Goal: Transaction & Acquisition: Register for event/course

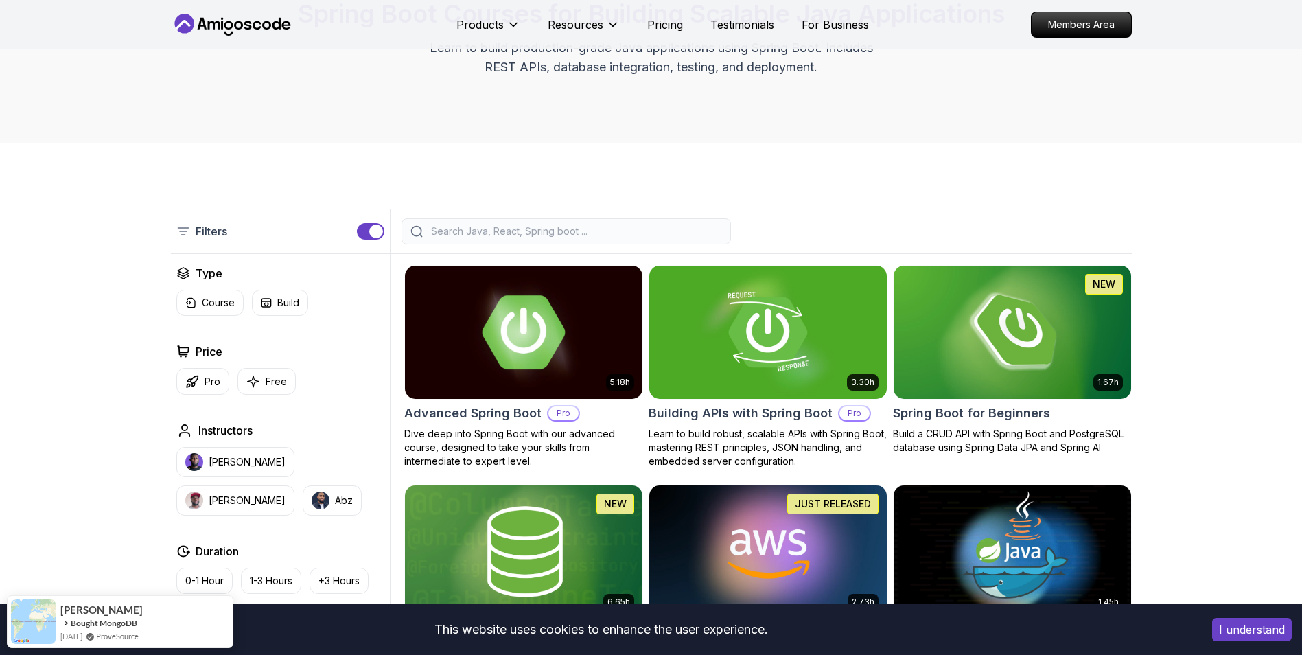
scroll to position [148, 0]
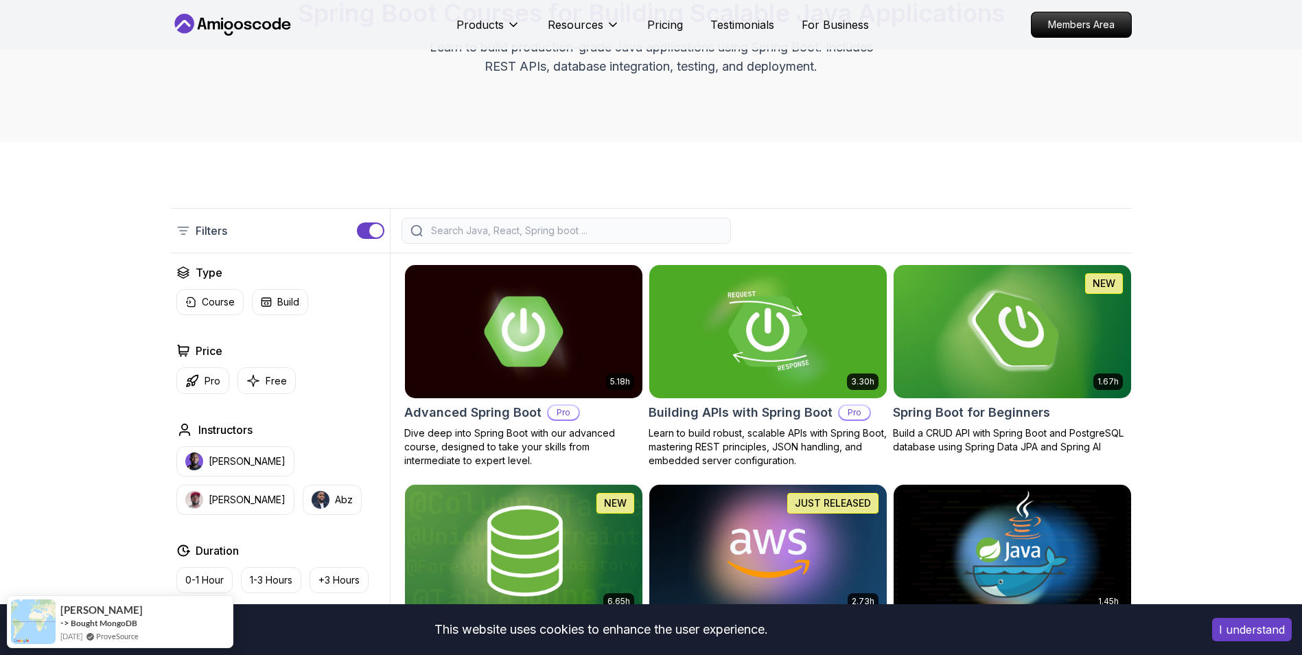
click at [951, 360] on img at bounding box center [1012, 331] width 249 height 139
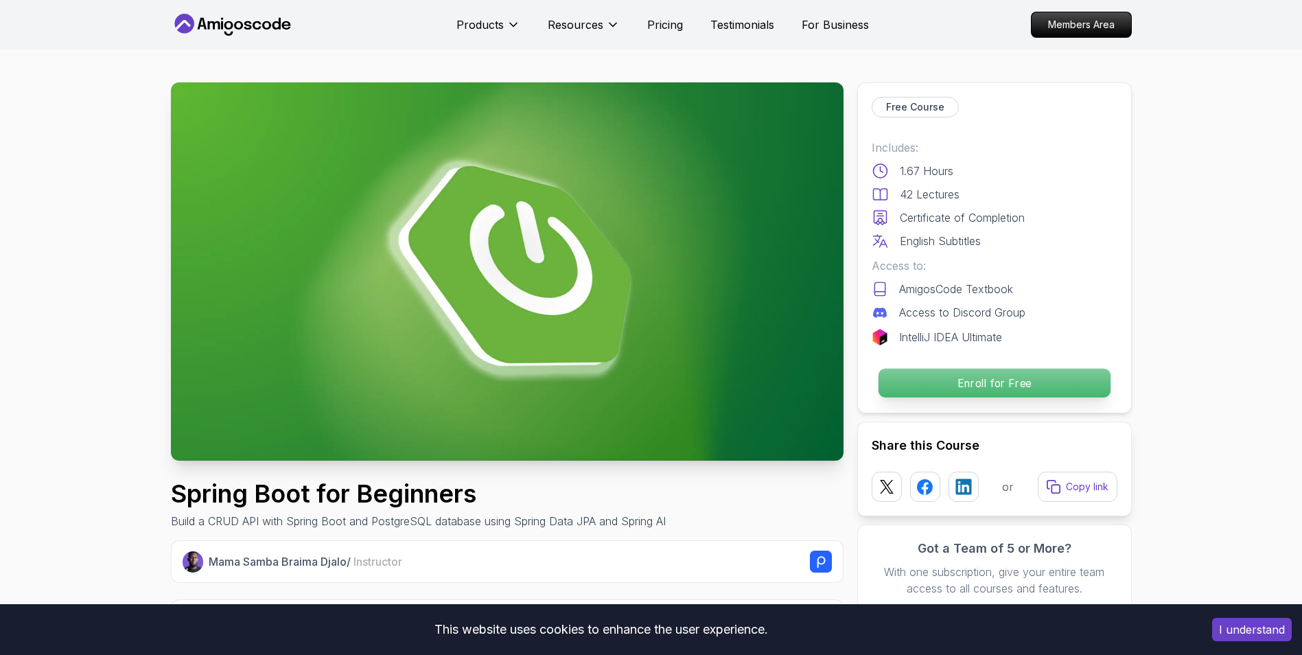
click at [949, 374] on p "Enroll for Free" at bounding box center [994, 383] width 232 height 29
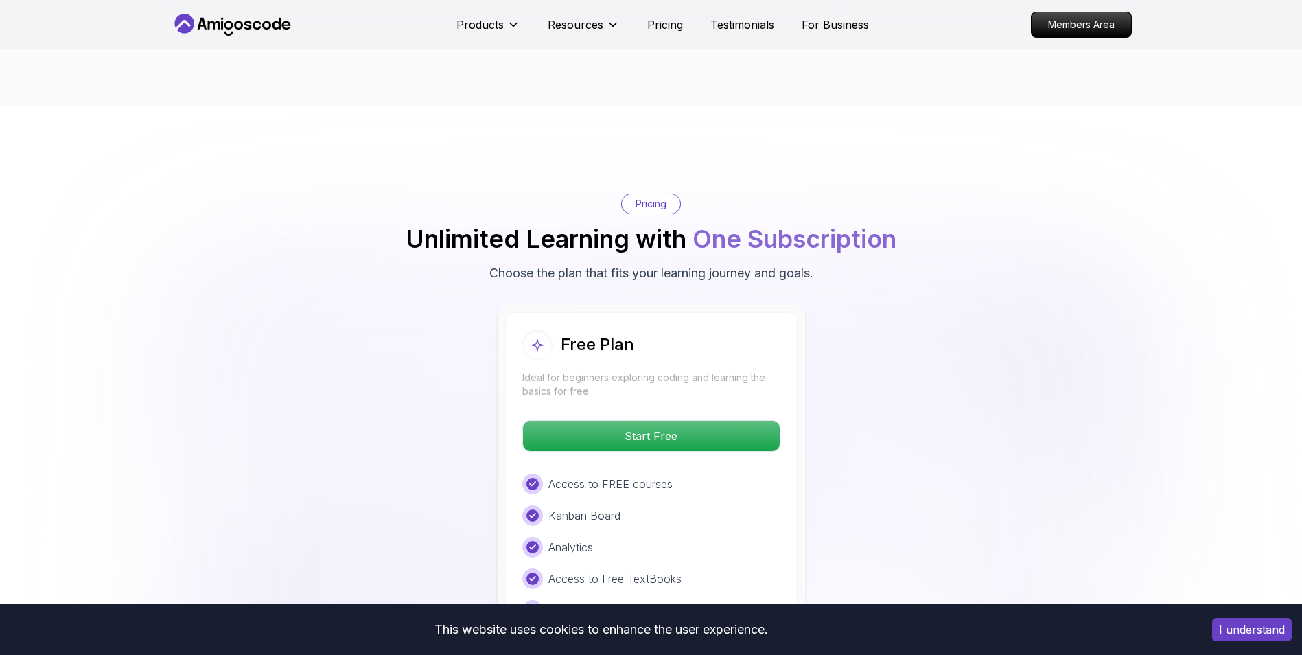
scroll to position [2696, 0]
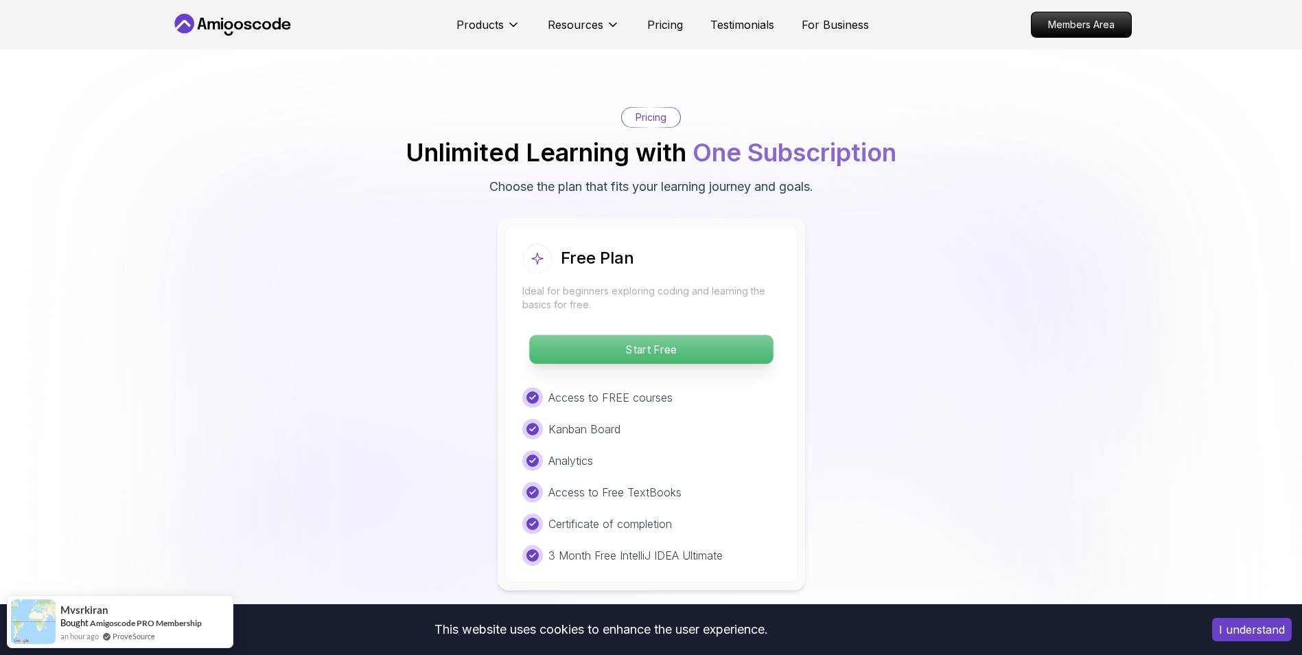
click at [684, 338] on p "Start Free" at bounding box center [651, 349] width 244 height 29
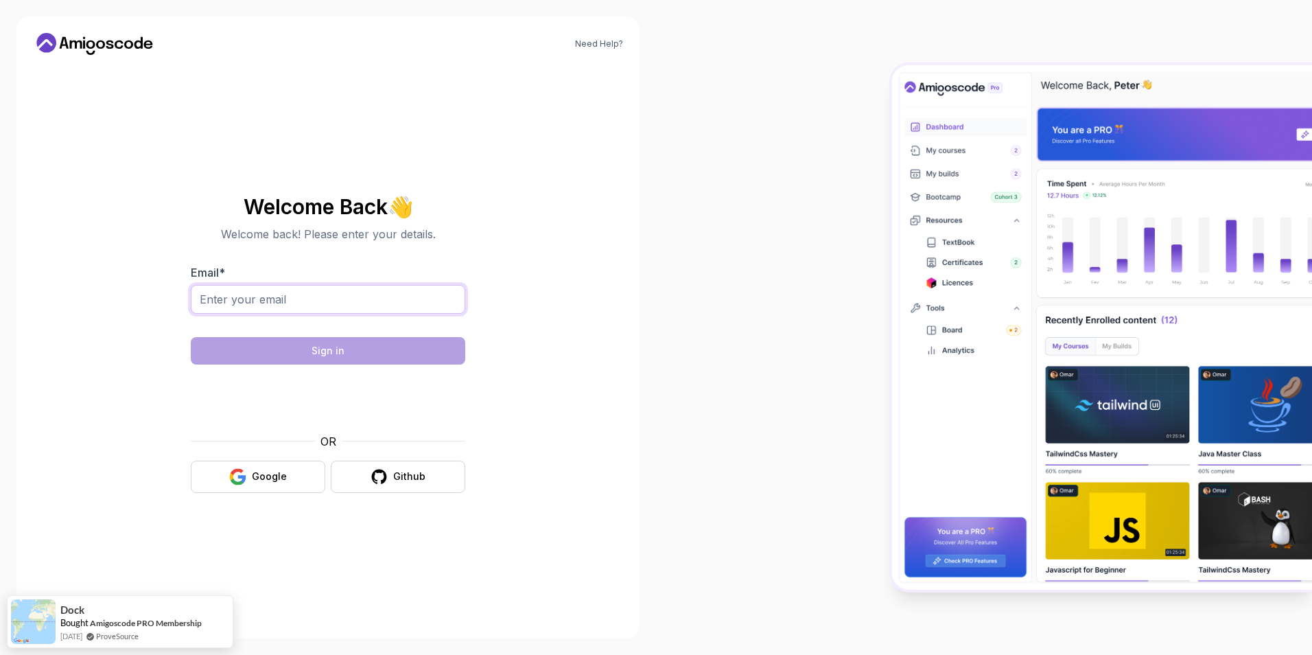
click at [375, 312] on input "Email *" at bounding box center [328, 299] width 275 height 29
type input "[EMAIL_ADDRESS][DOMAIN_NAME]"
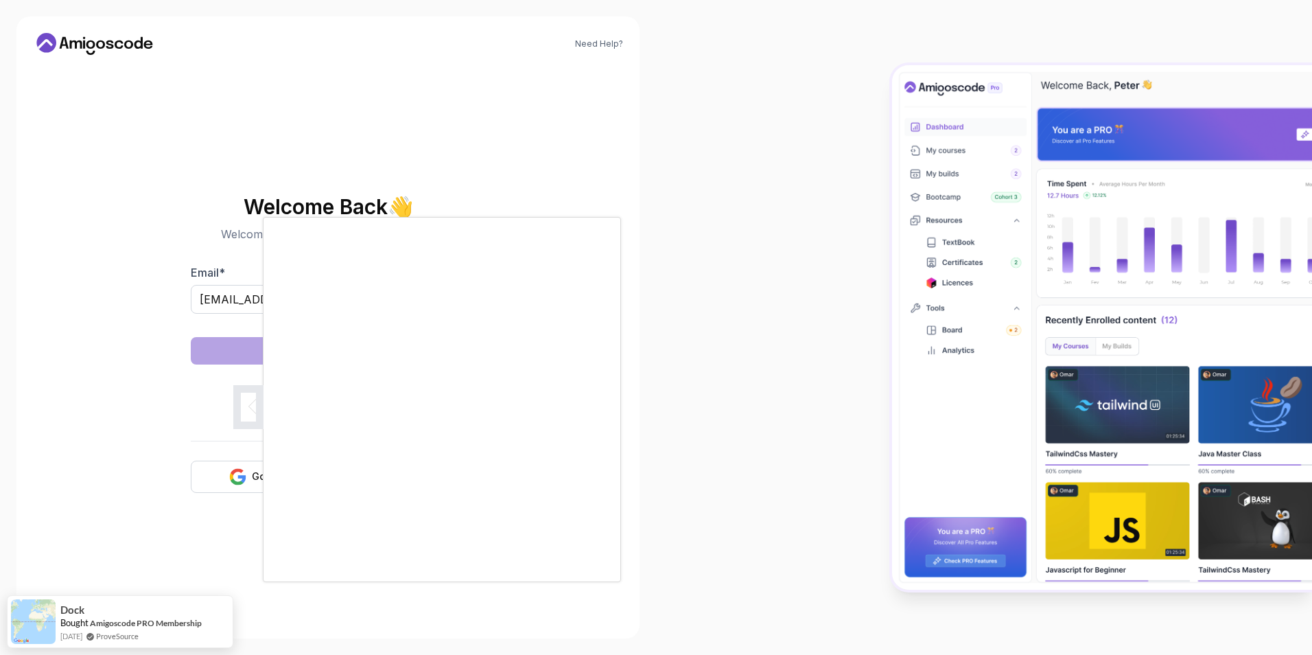
click at [251, 478] on div at bounding box center [656, 327] width 1312 height 655
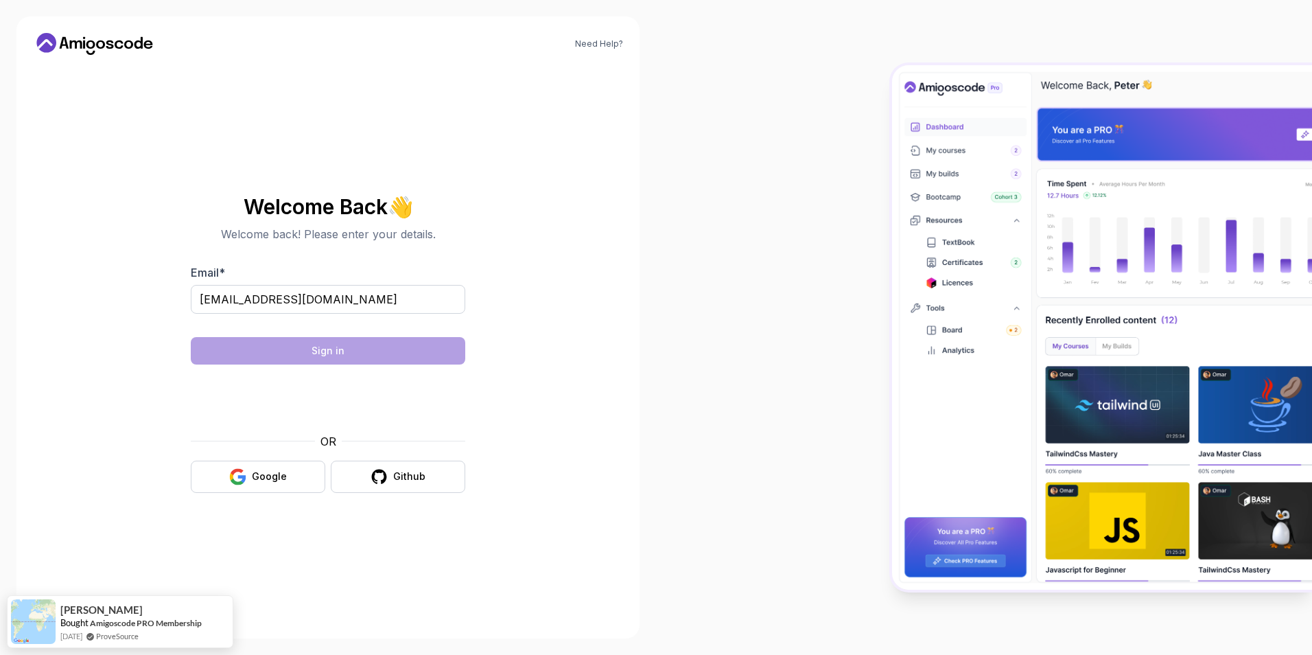
click at [251, 478] on button "Google" at bounding box center [258, 477] width 135 height 32
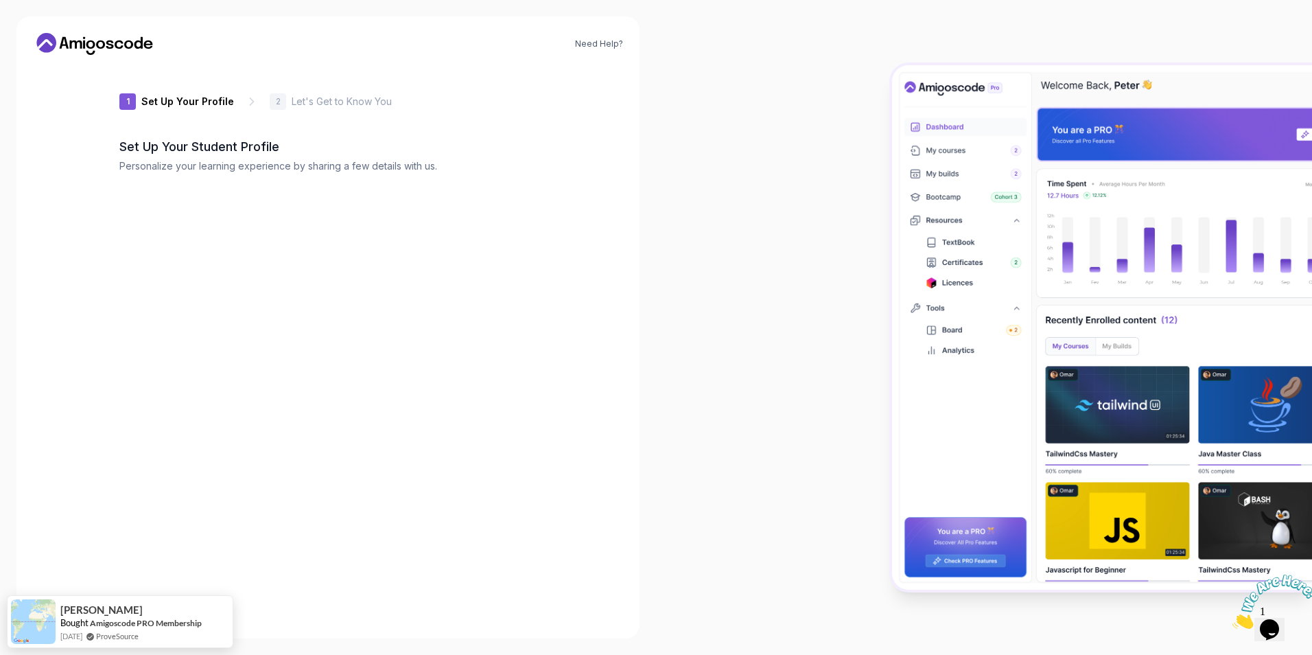
type input "briskpanther41e9c"
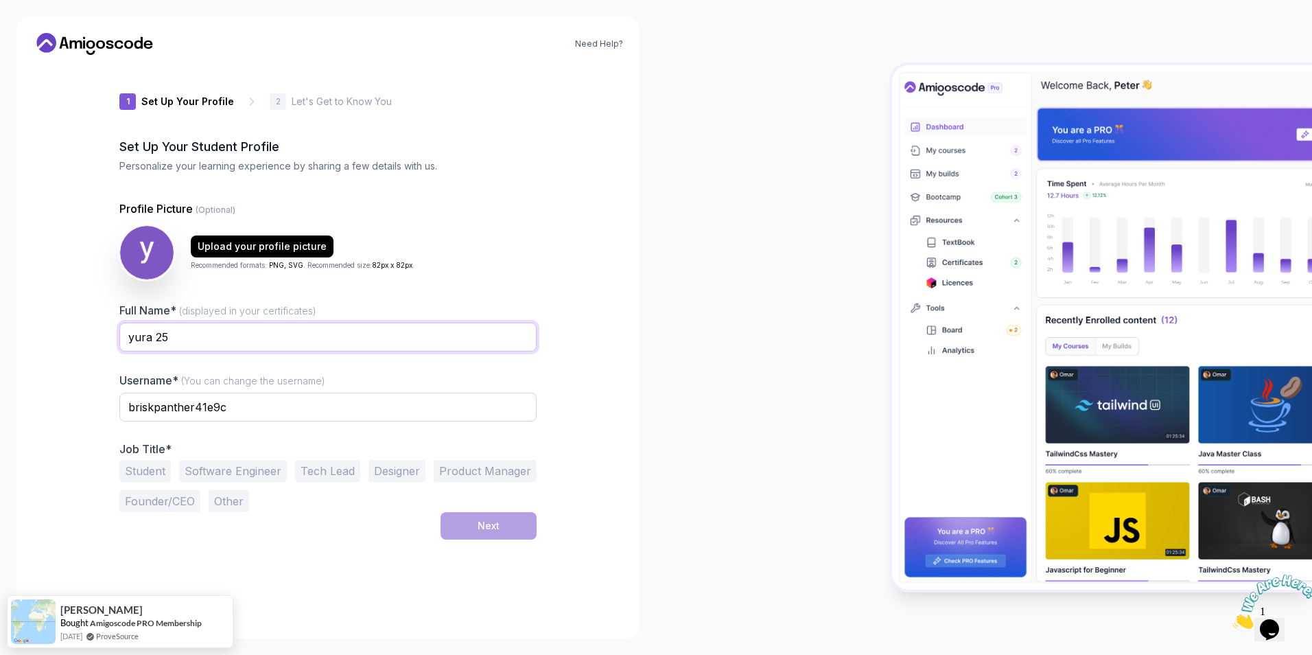
click at [248, 342] on input "yura 25" at bounding box center [327, 337] width 417 height 29
type input "yura25"
click at [277, 406] on input "briskpanther41e9c" at bounding box center [327, 407] width 417 height 29
type input "yura25"
drag, startPoint x: 158, startPoint y: 469, endPoint x: 213, endPoint y: 468, distance: 55.6
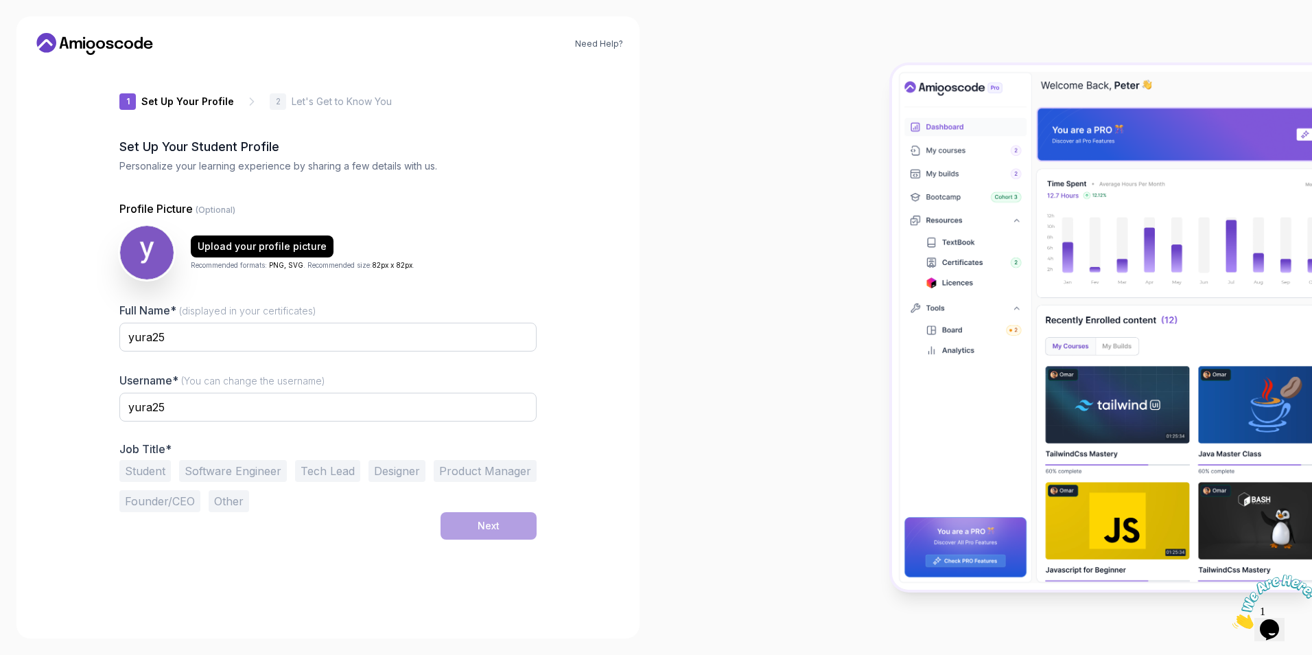
click at [213, 468] on div "Student Software Engineer Tech Lead Designer Product Manager Founder/CEO Other" at bounding box center [327, 486] width 417 height 52
click at [213, 468] on button "Software Engineer" at bounding box center [233, 471] width 108 height 22
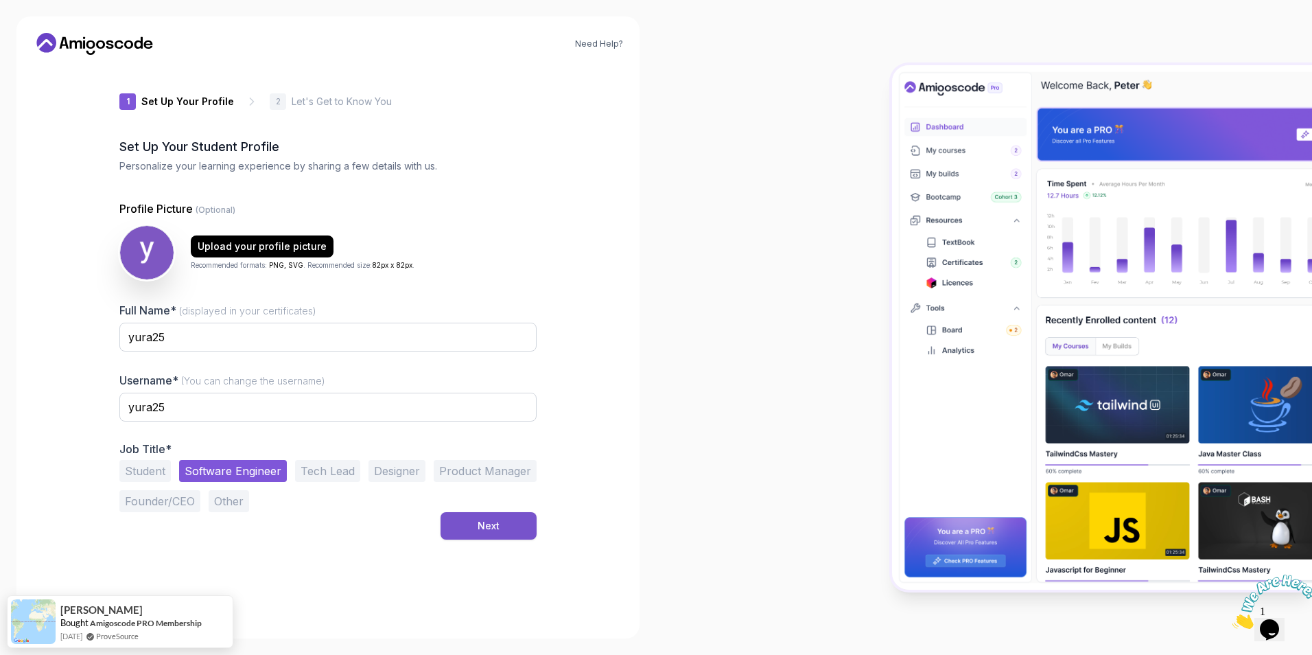
click at [489, 529] on div "Next" at bounding box center [489, 526] width 22 height 14
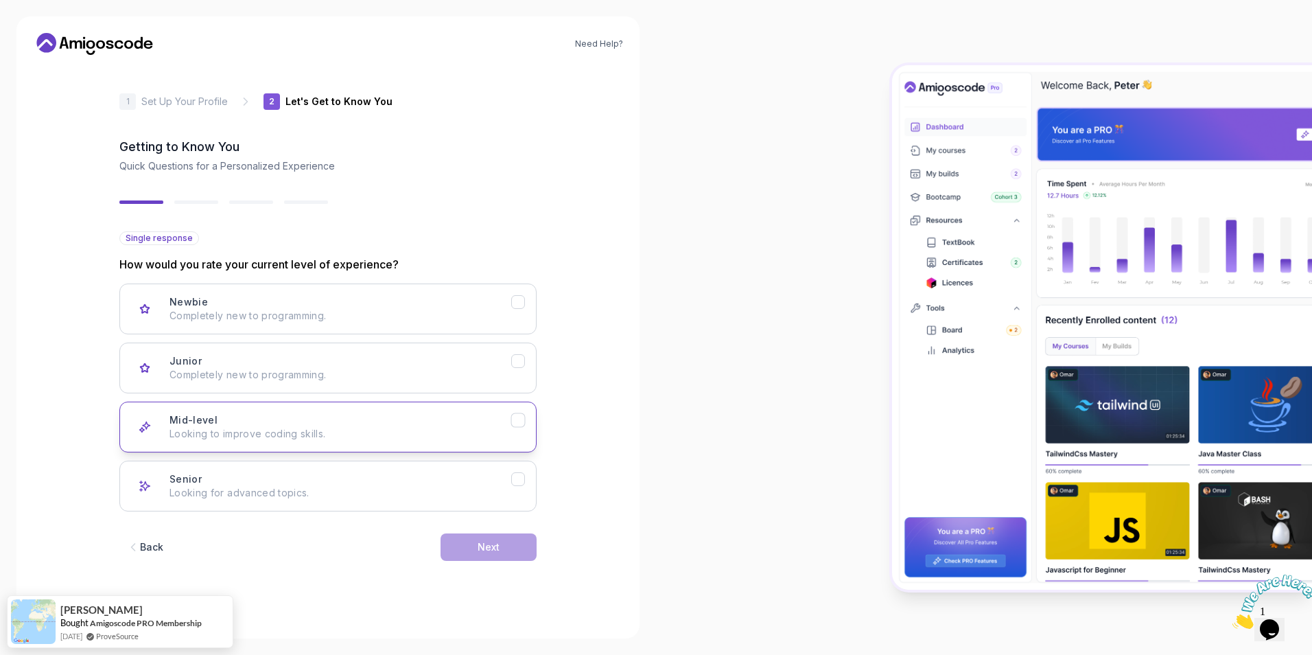
click at [524, 429] on button "Mid-level Looking to improve coding skills." at bounding box center [327, 427] width 417 height 51
click at [519, 419] on icon "Mid-level" at bounding box center [518, 420] width 13 height 13
click at [520, 371] on button "Junior Completely new to programming." at bounding box center [327, 368] width 417 height 51
click at [519, 417] on icon "Mid-level" at bounding box center [518, 420] width 13 height 13
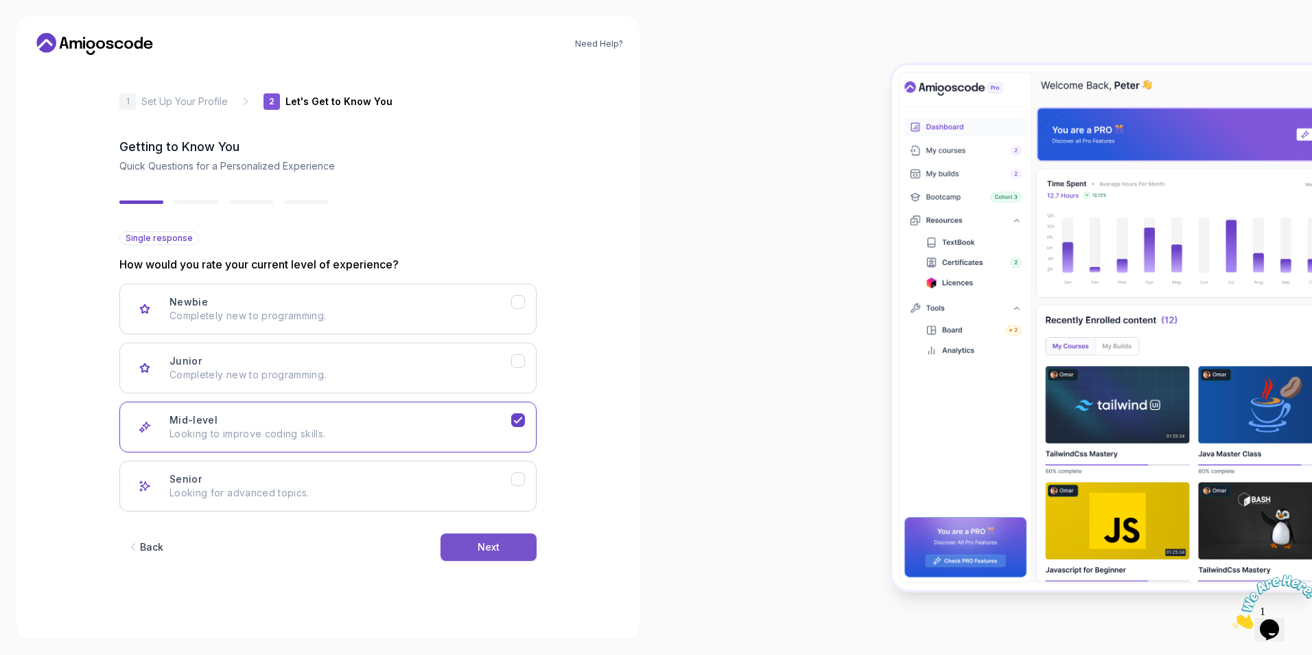
click at [498, 542] on div "Next" at bounding box center [489, 547] width 22 height 14
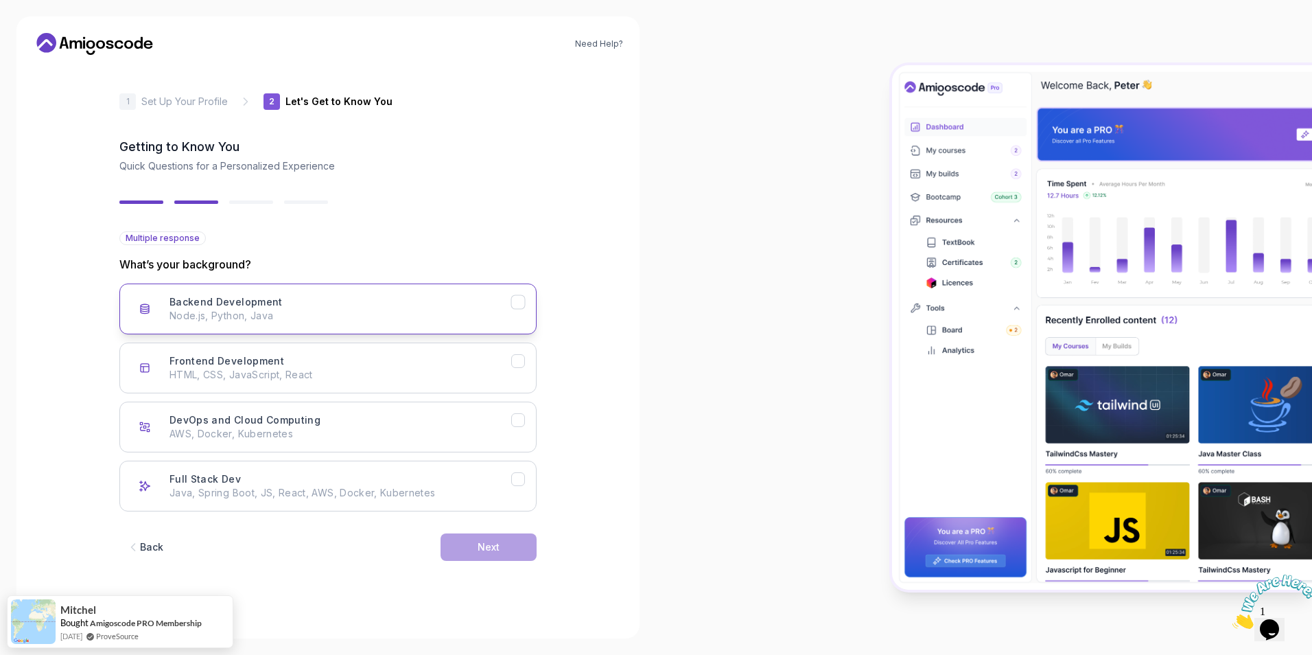
click at [519, 296] on icon "Backend Development" at bounding box center [518, 302] width 13 height 13
click at [524, 478] on icon "Full Stack Dev" at bounding box center [518, 479] width 13 height 13
drag, startPoint x: 489, startPoint y: 531, endPoint x: 480, endPoint y: 553, distance: 24.3
click at [480, 553] on div "Back Next" at bounding box center [327, 546] width 417 height 71
click at [480, 553] on div "Next" at bounding box center [489, 547] width 22 height 14
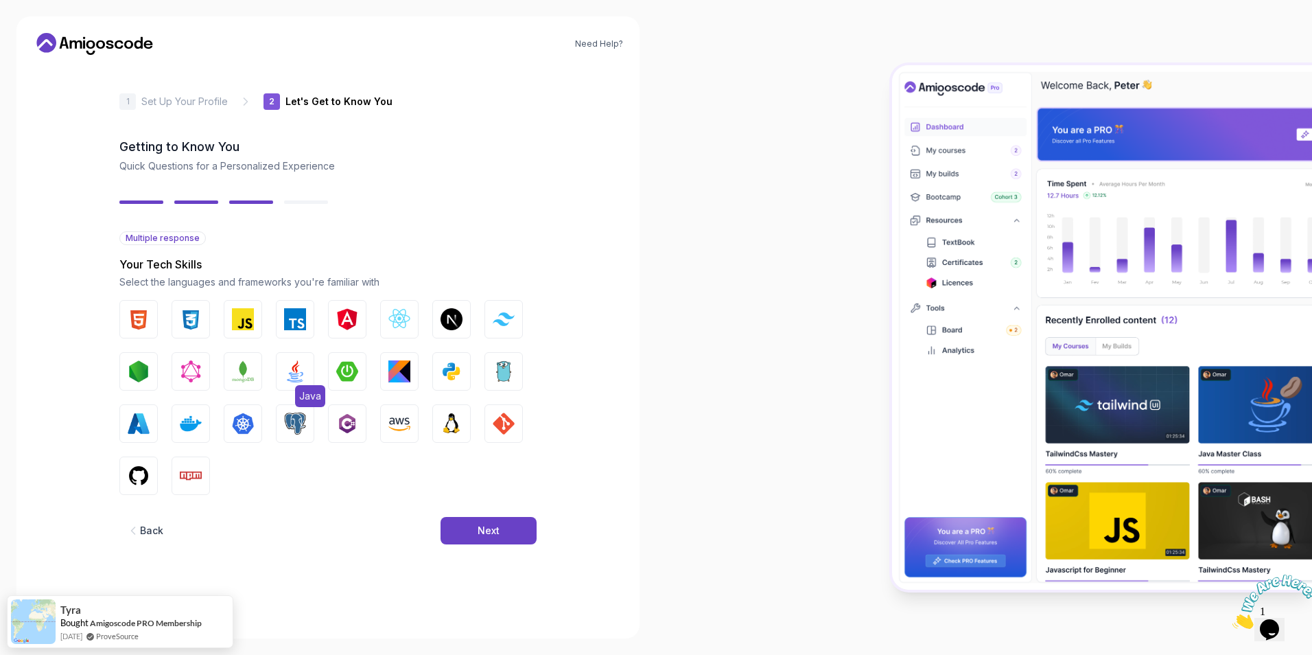
click at [277, 380] on button "Java" at bounding box center [295, 371] width 38 height 38
click at [331, 378] on button "Spring Boot" at bounding box center [347, 371] width 38 height 38
drag, startPoint x: 254, startPoint y: 321, endPoint x: 353, endPoint y: 323, distance: 98.9
click at [353, 323] on div "HTML CSS JavaScript TypeScript Angular React.js Next.js Tailwind CSS Node.js Gr…" at bounding box center [327, 397] width 417 height 195
click at [353, 323] on img "button" at bounding box center [347, 319] width 22 height 22
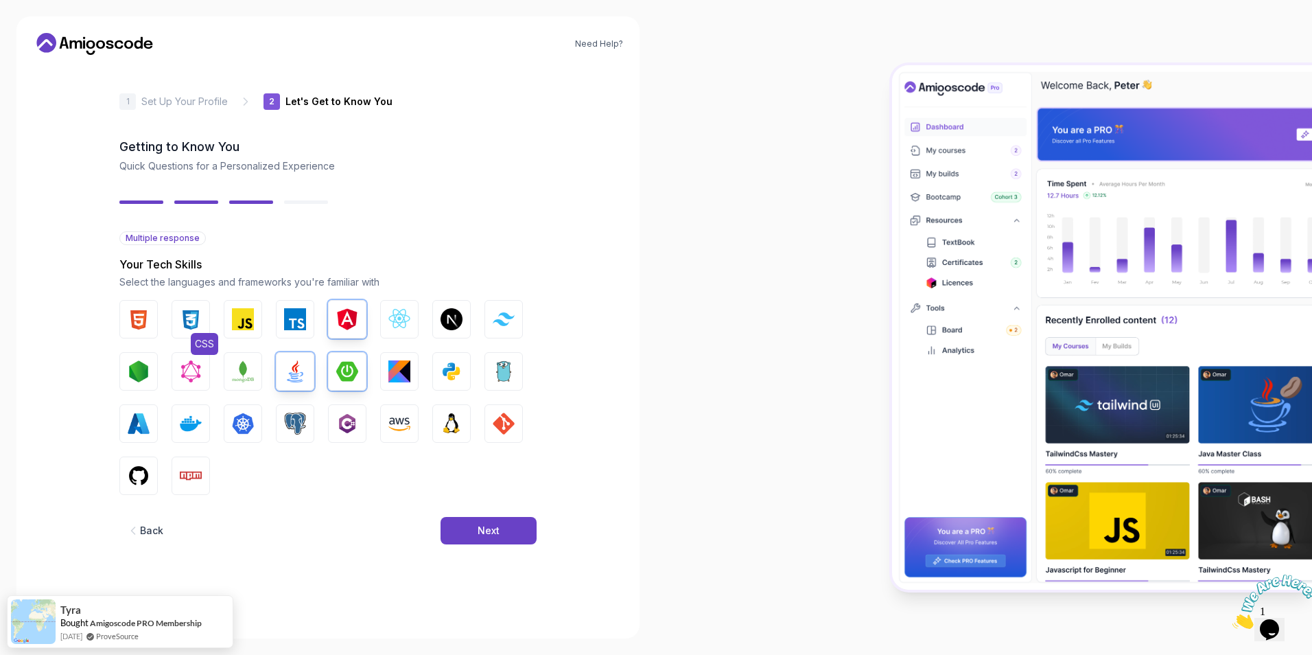
click at [176, 310] on button "CSS" at bounding box center [191, 319] width 38 height 38
click at [151, 313] on button "HTML" at bounding box center [138, 319] width 38 height 38
click at [147, 378] on img "button" at bounding box center [139, 371] width 22 height 22
click at [200, 419] on img "button" at bounding box center [191, 424] width 22 height 22
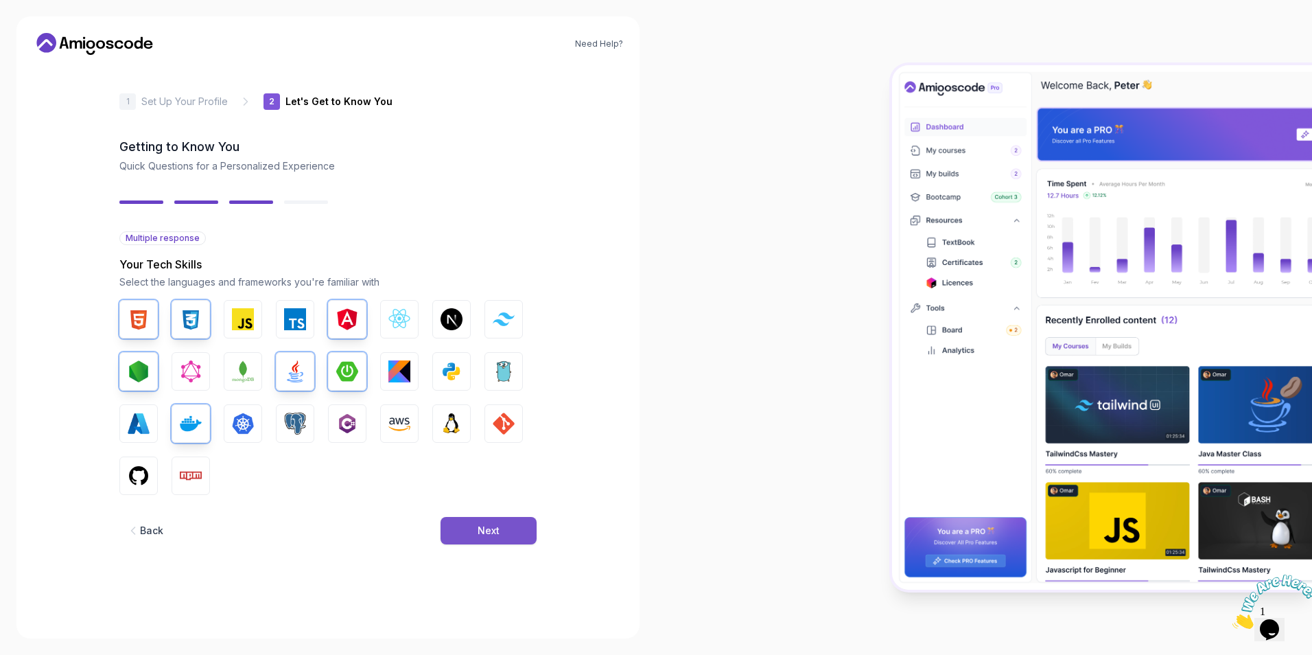
click at [505, 535] on button "Next" at bounding box center [489, 530] width 96 height 27
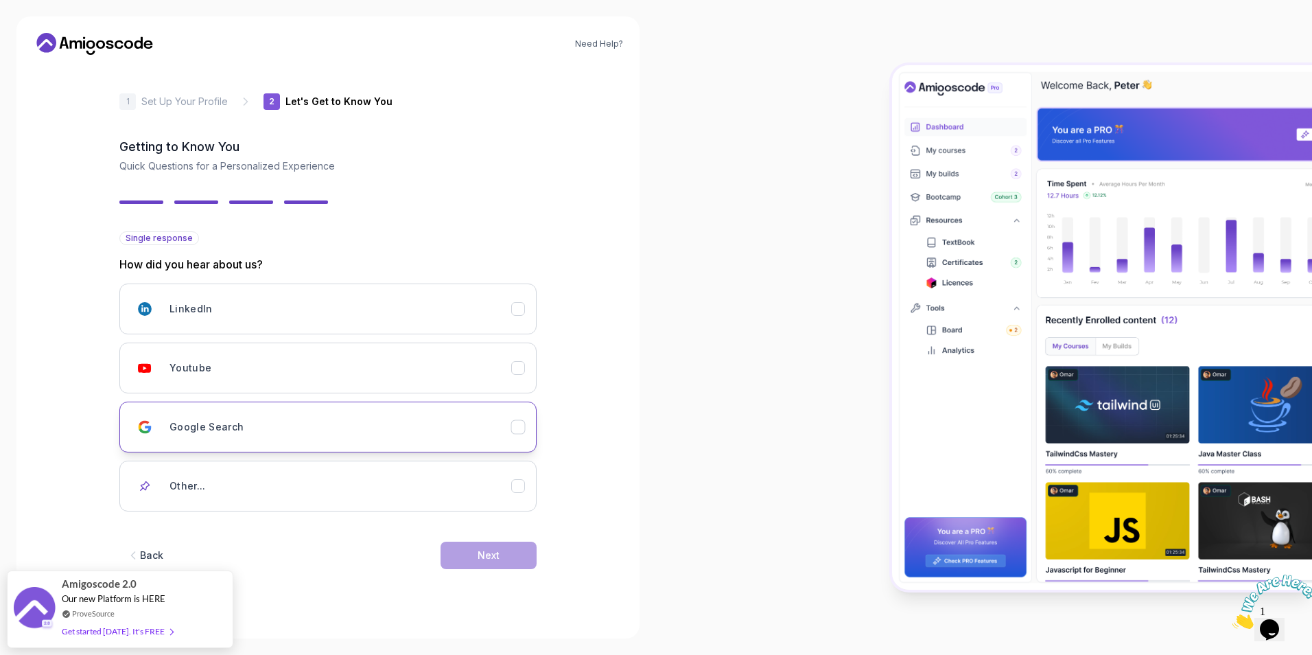
click at [513, 421] on icon "Google Search" at bounding box center [518, 427] width 13 height 13
click at [522, 430] on icon "Google Search" at bounding box center [518, 427] width 13 height 13
click at [498, 561] on div "Next" at bounding box center [489, 555] width 22 height 14
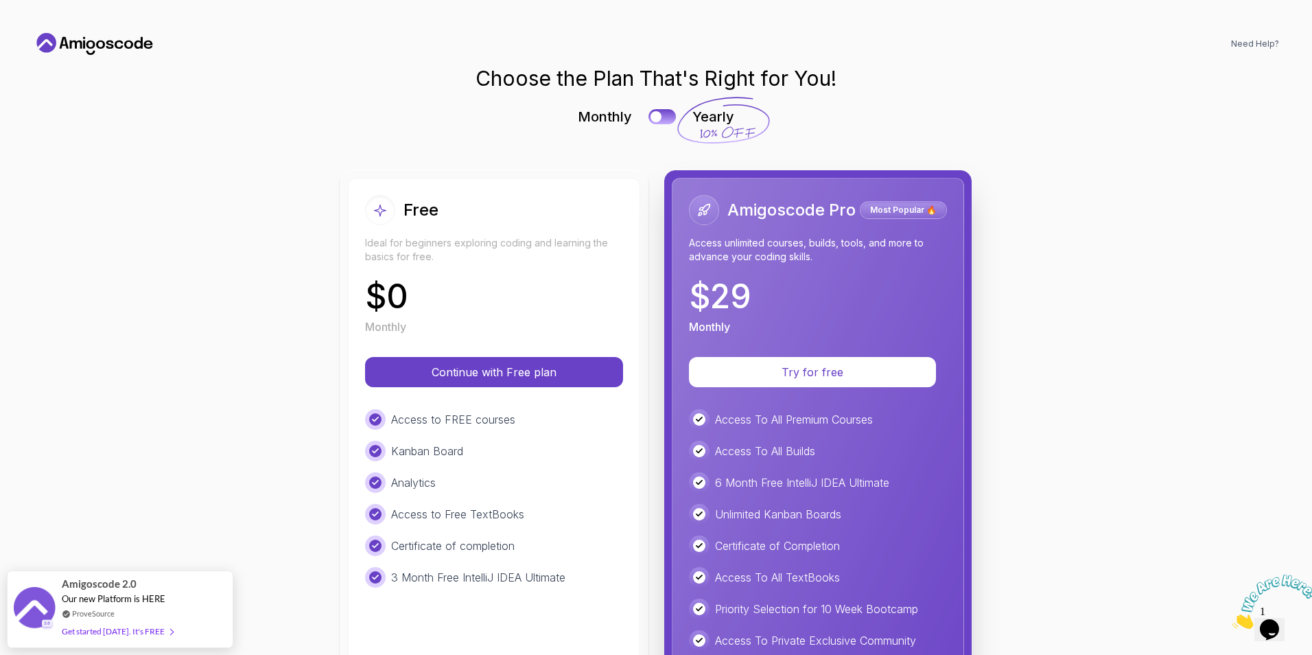
click at [498, 561] on div "Access to FREE courses Kanban Board Analytics Access to Free TextBooks Certific…" at bounding box center [494, 498] width 258 height 178
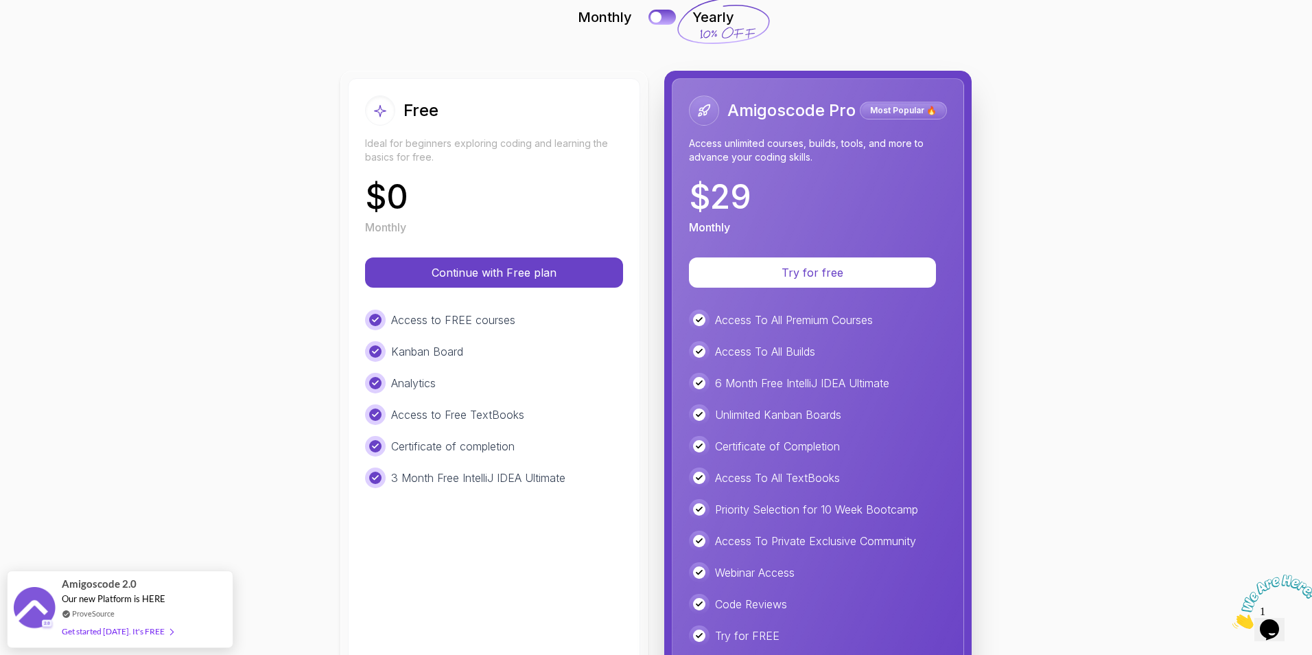
scroll to position [101, 0]
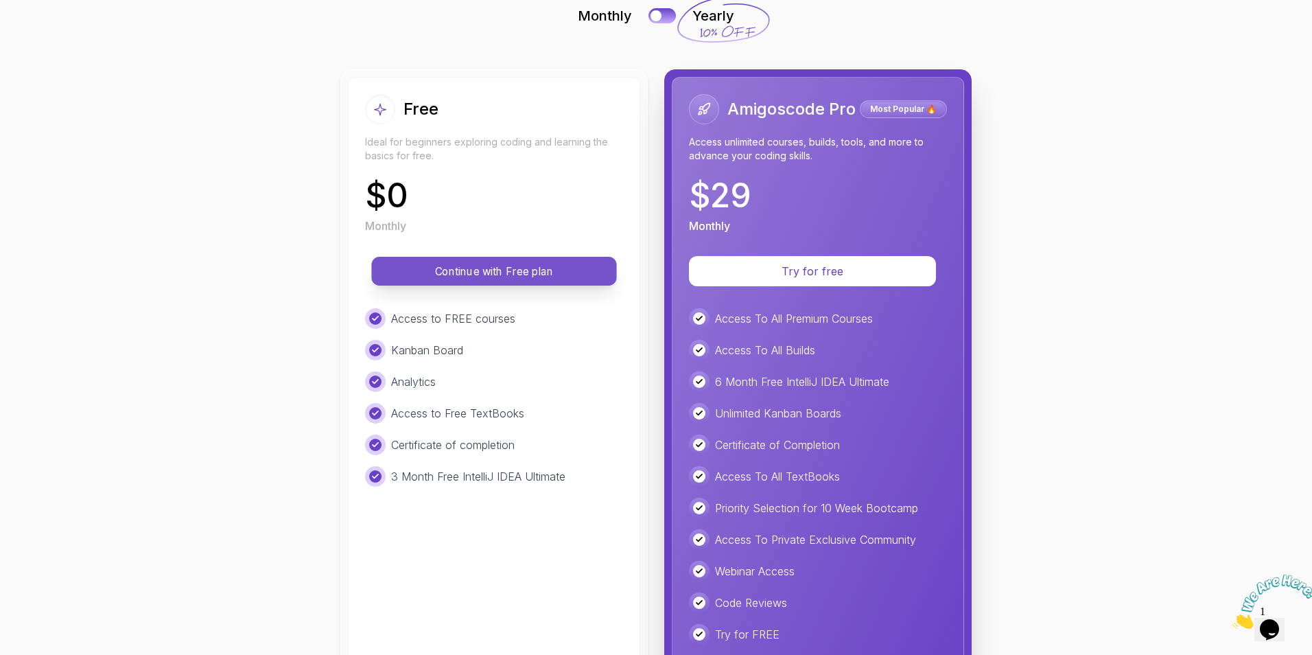
click at [505, 274] on p "Continue with Free plan" at bounding box center [494, 272] width 214 height 16
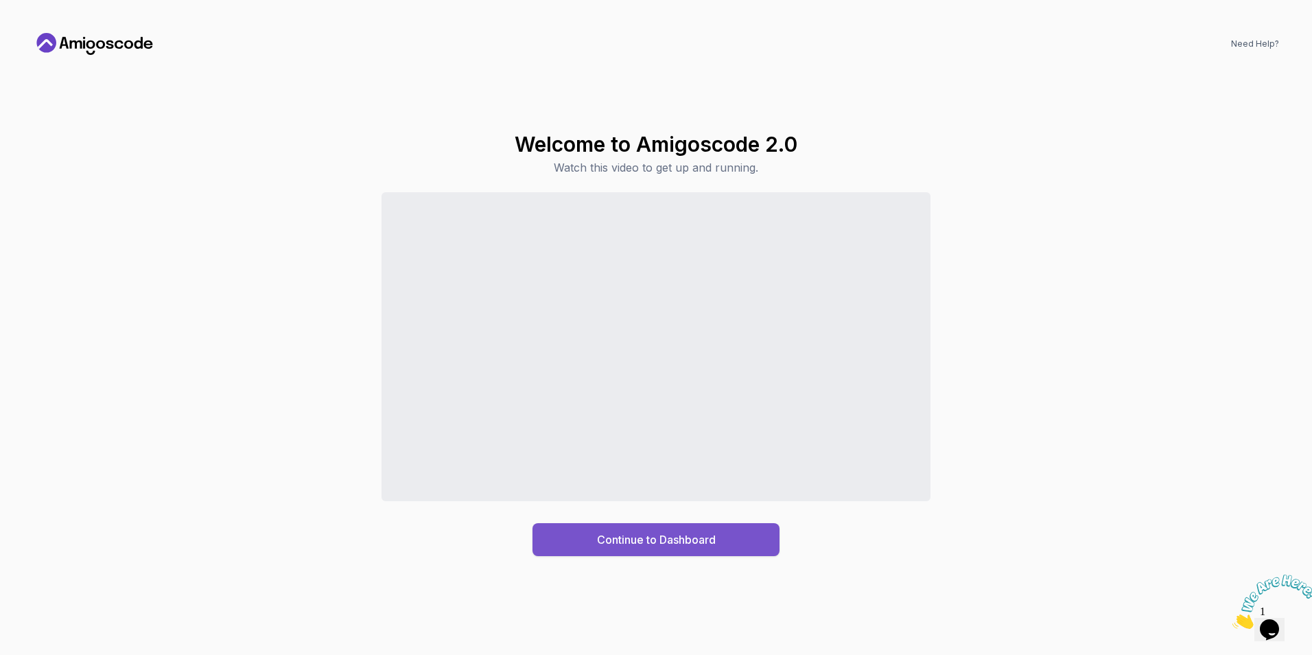
click at [632, 536] on div "Continue to Dashboard" at bounding box center [656, 539] width 119 height 16
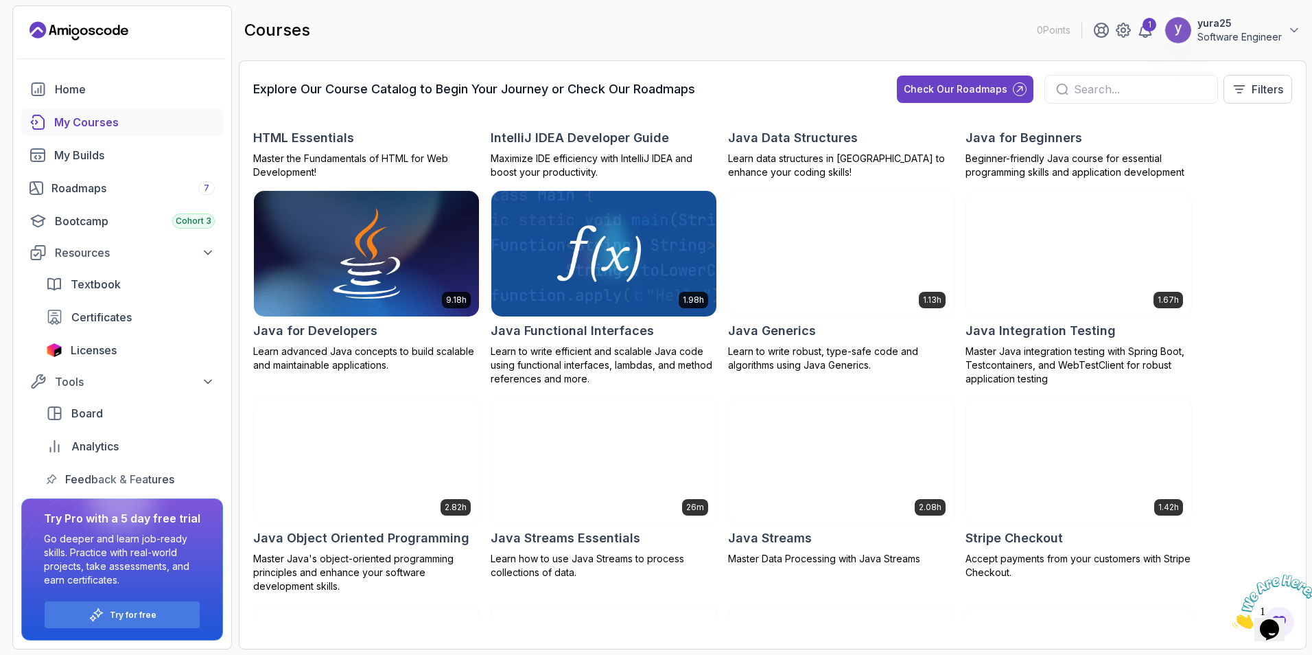
scroll to position [770, 0]
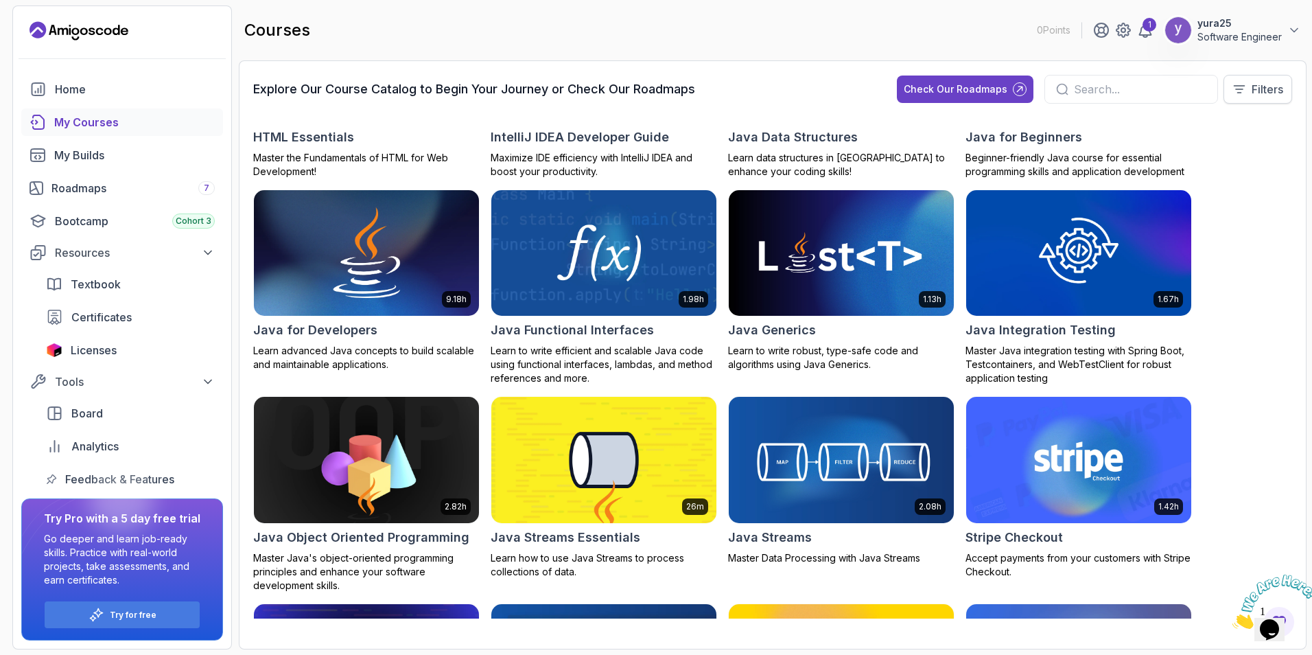
click at [1238, 93] on icon at bounding box center [1240, 89] width 14 height 14
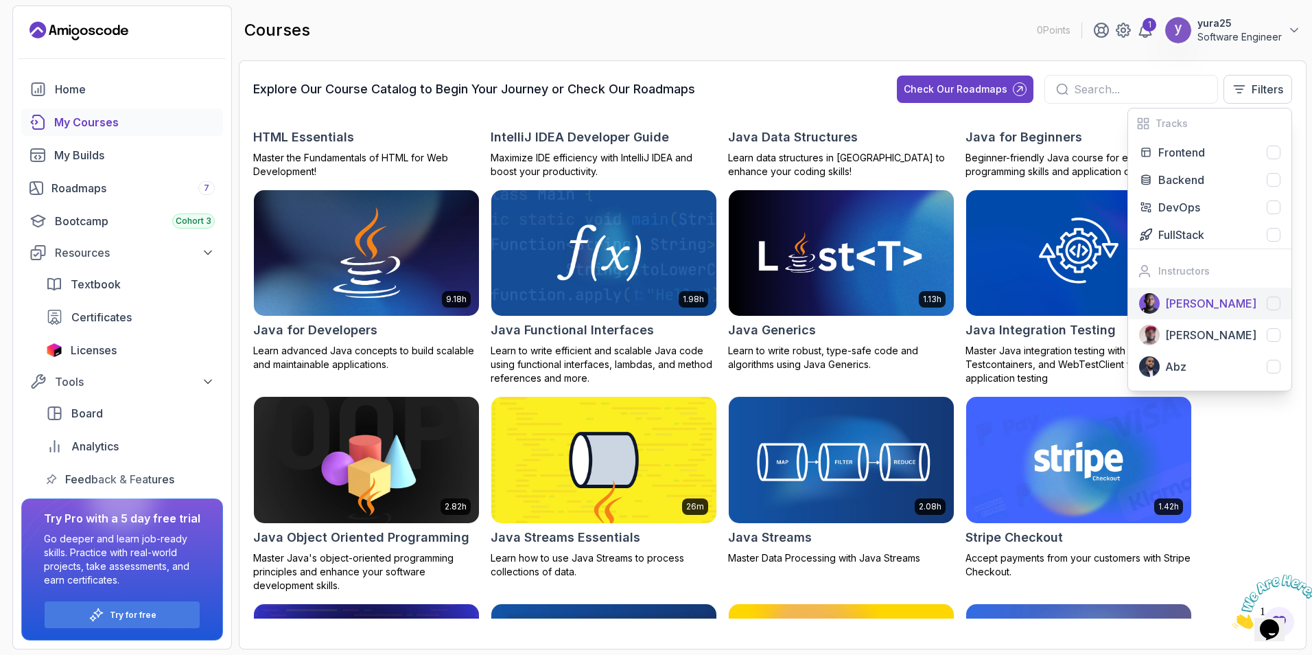
click at [1274, 301] on div at bounding box center [1274, 304] width 14 height 14
click at [1275, 186] on div at bounding box center [1274, 180] width 14 height 14
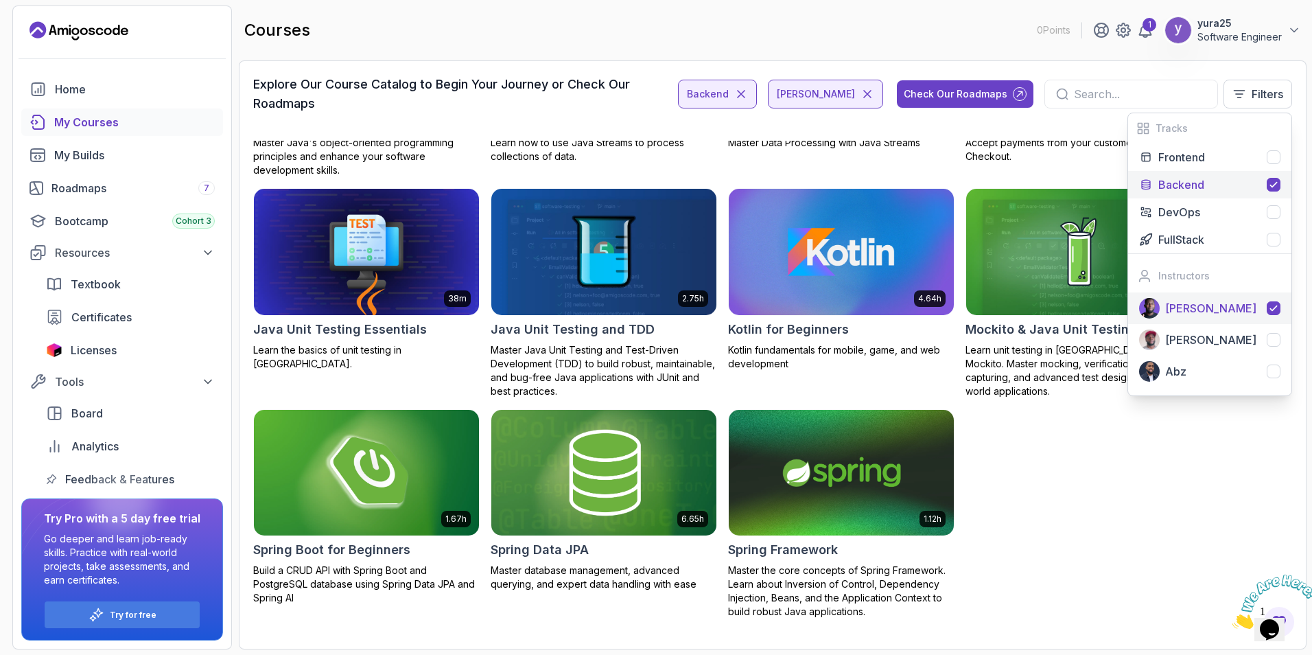
click at [1155, 457] on div "5.18h Advanced Spring Boot Dive deep into Spring Boot with our advanced course,…" at bounding box center [772, 380] width 1039 height 478
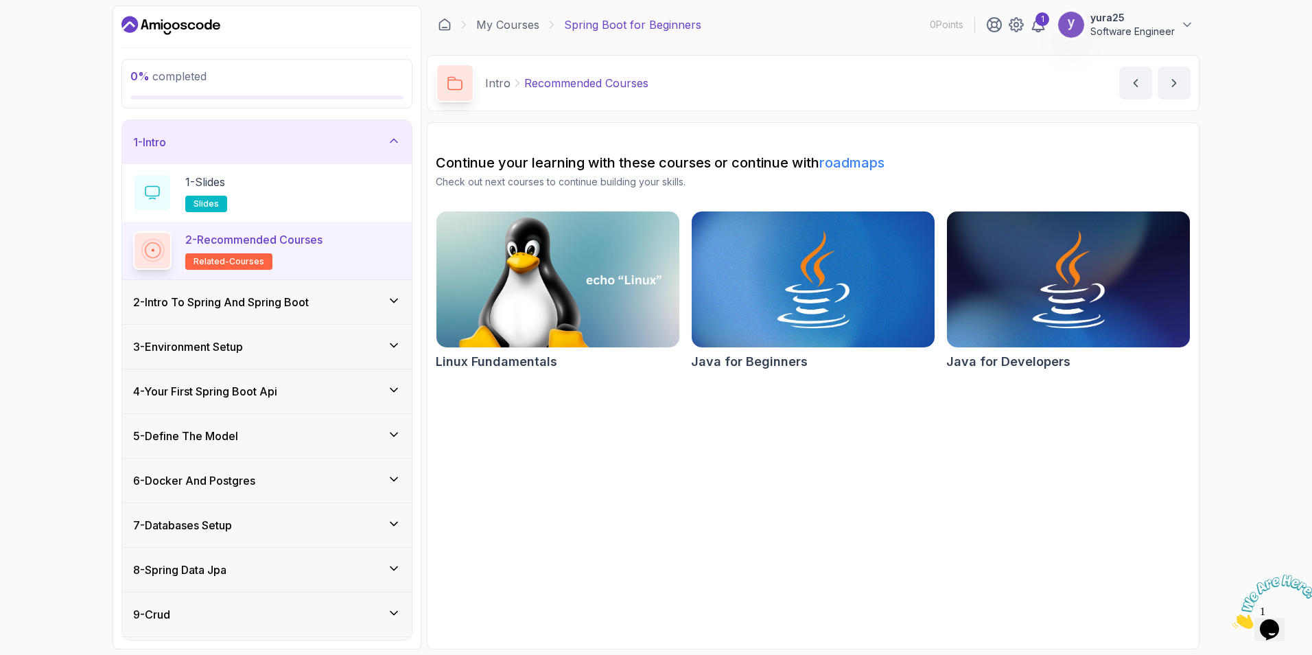
click at [233, 303] on h3 "2 - Intro To Spring And Spring Boot" at bounding box center [221, 302] width 176 height 16
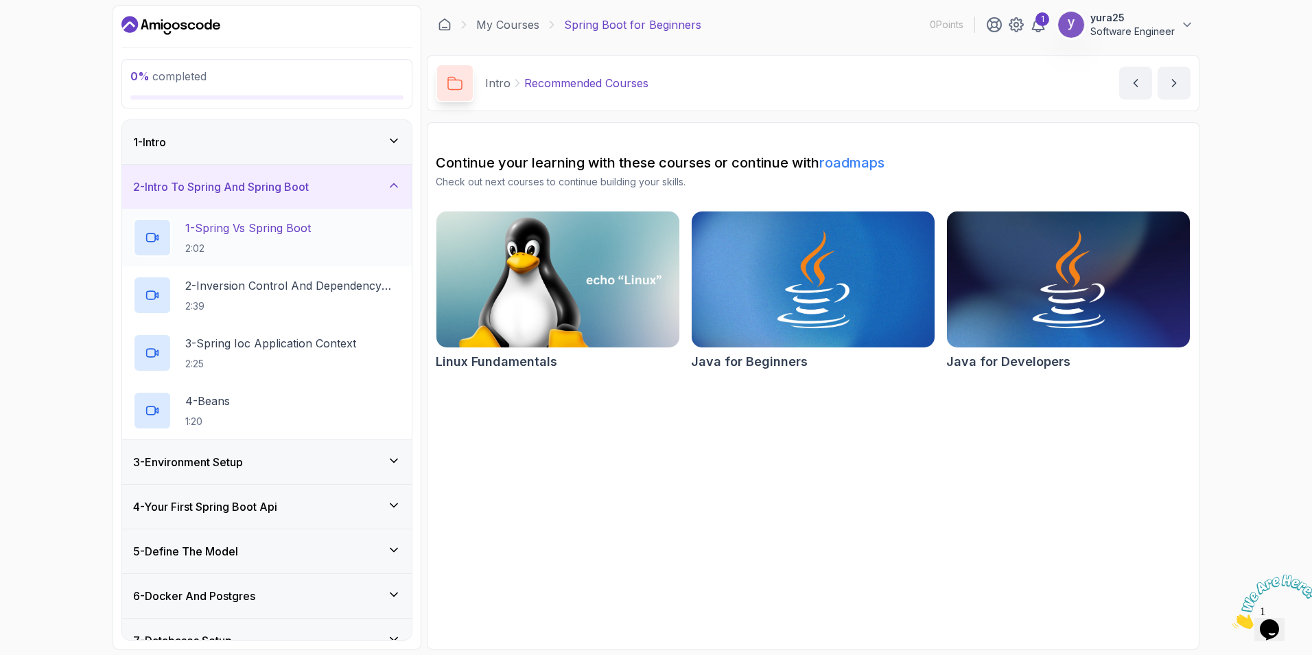
click at [159, 239] on div at bounding box center [152, 237] width 38 height 38
